Goal: Transaction & Acquisition: Register for event/course

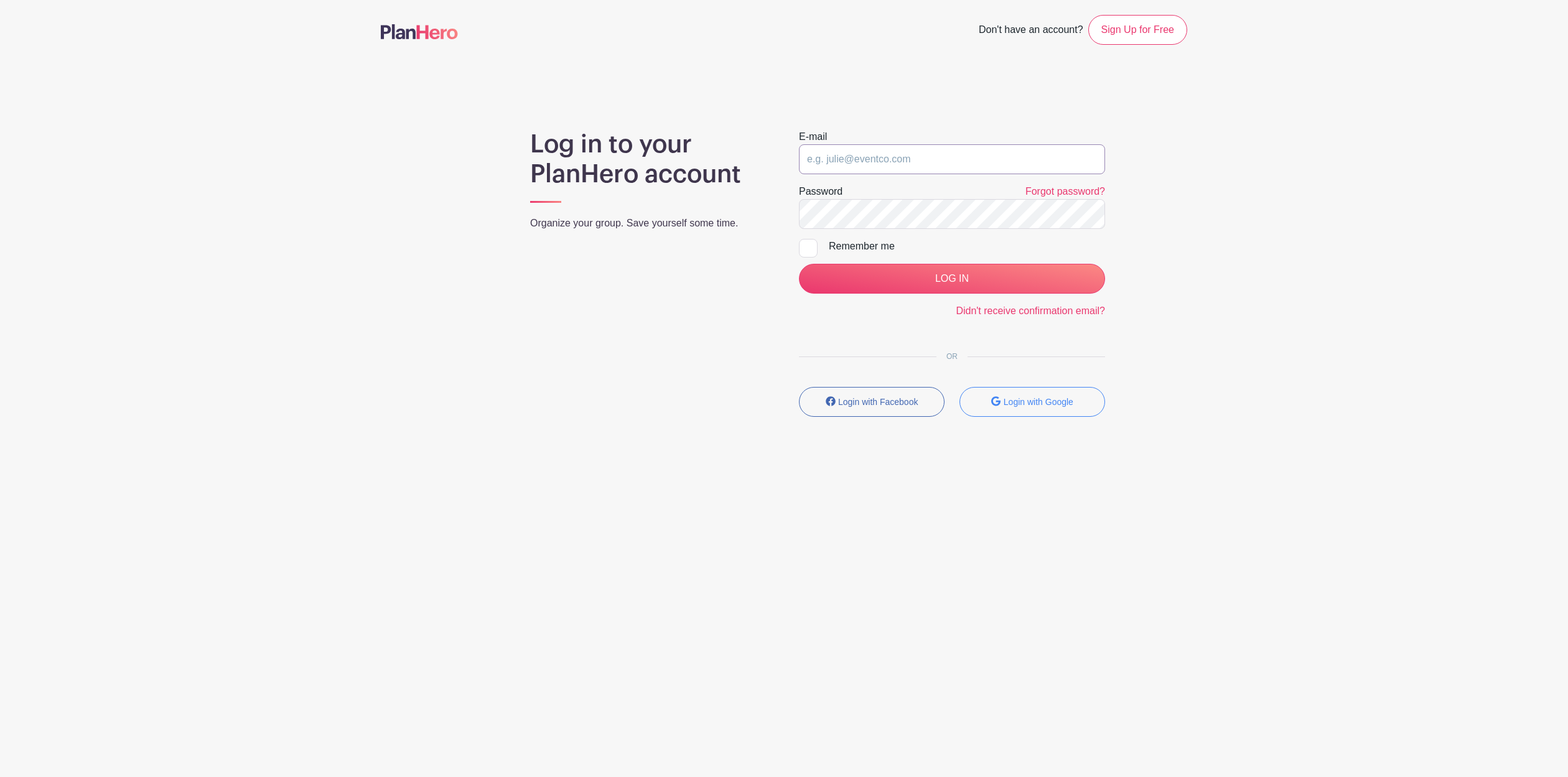
type input "[EMAIL_ADDRESS][DOMAIN_NAME]"
click at [897, 153] on input "[EMAIL_ADDRESS][DOMAIN_NAME]" at bounding box center [952, 159] width 306 height 30
click at [923, 106] on main "Don't have an account? Sign Up for Free Log in to your PlanHero account Organiz…" at bounding box center [784, 252] width 1568 height 504
click at [912, 268] on input "LOG IN" at bounding box center [952, 278] width 306 height 30
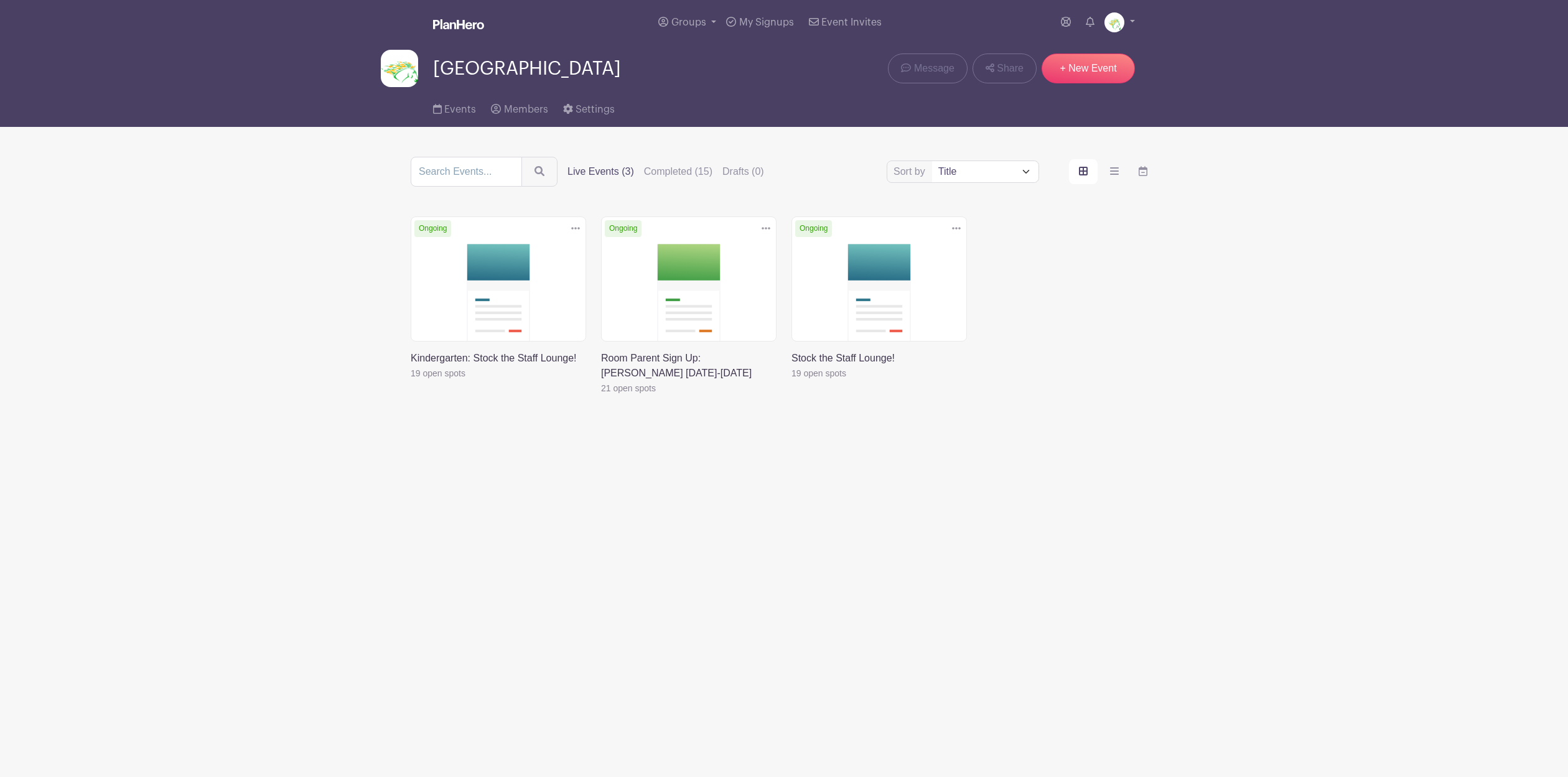
click at [601, 396] on link at bounding box center [601, 396] width 0 height 0
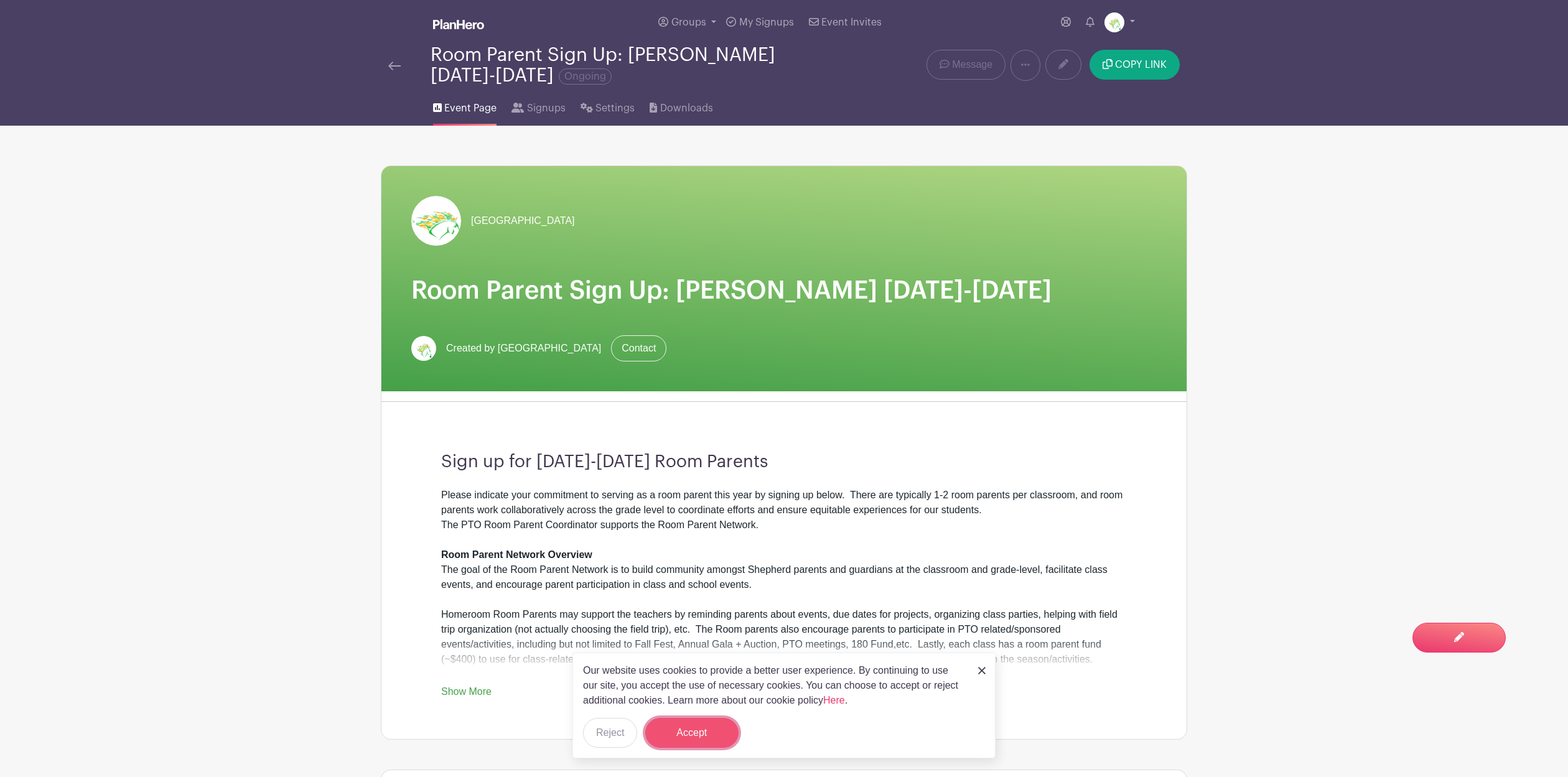
click at [709, 737] on button "Accept" at bounding box center [691, 733] width 93 height 30
